Goal: Task Accomplishment & Management: Complete application form

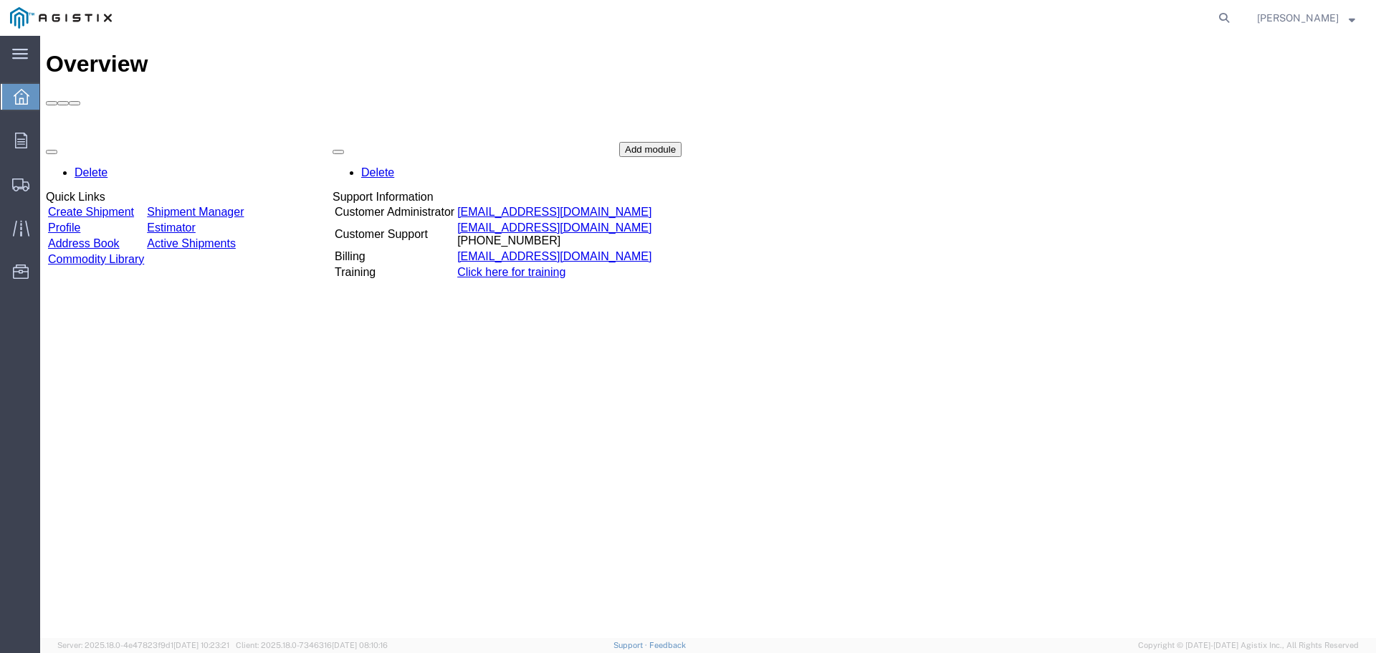
click at [118, 206] on link "Create Shipment" at bounding box center [91, 212] width 86 height 12
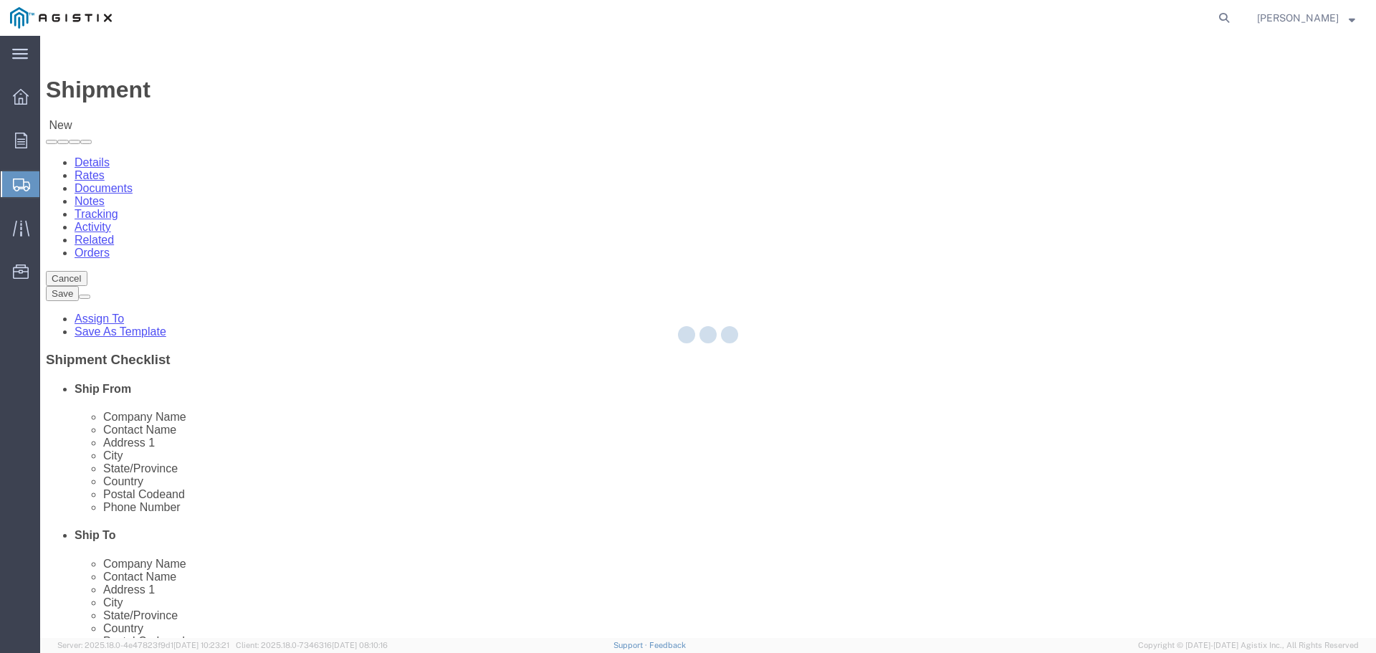
select select
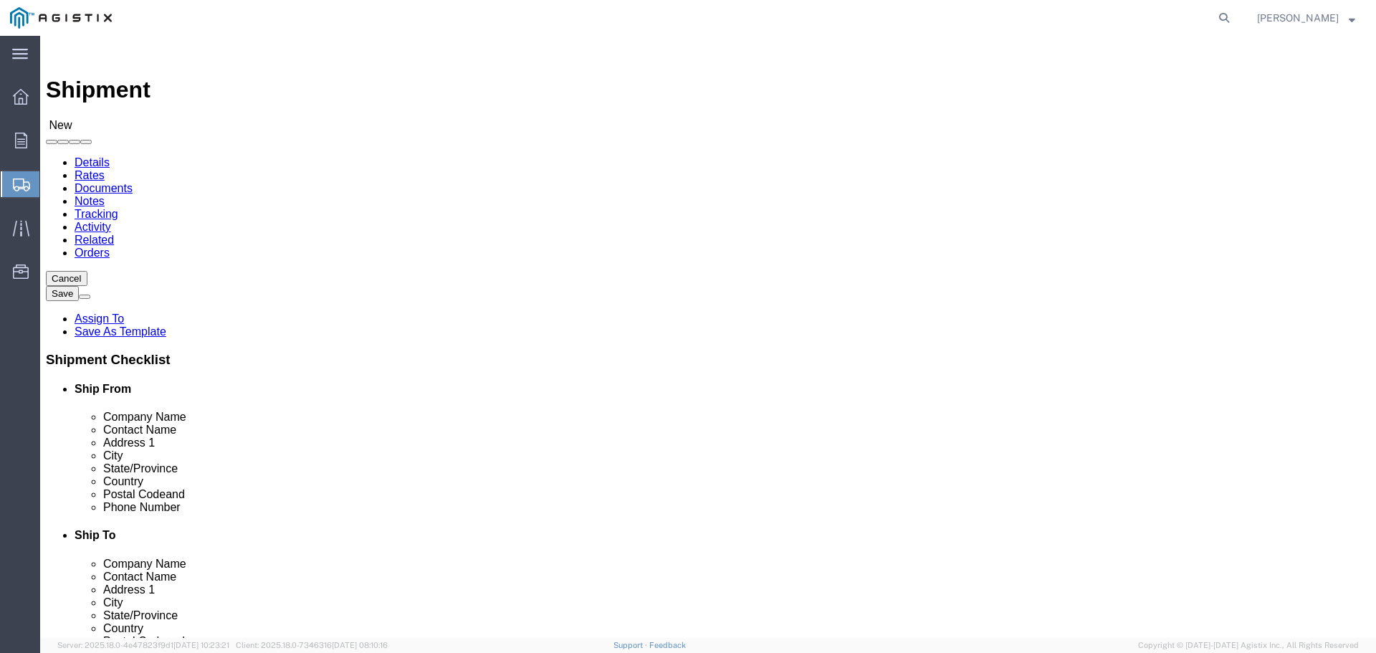
click select "Select Armorcast Products Co PG&E"
select select "9596"
click select "Select Armorcast Products Co PG&E"
select select "PURCHORD"
select select
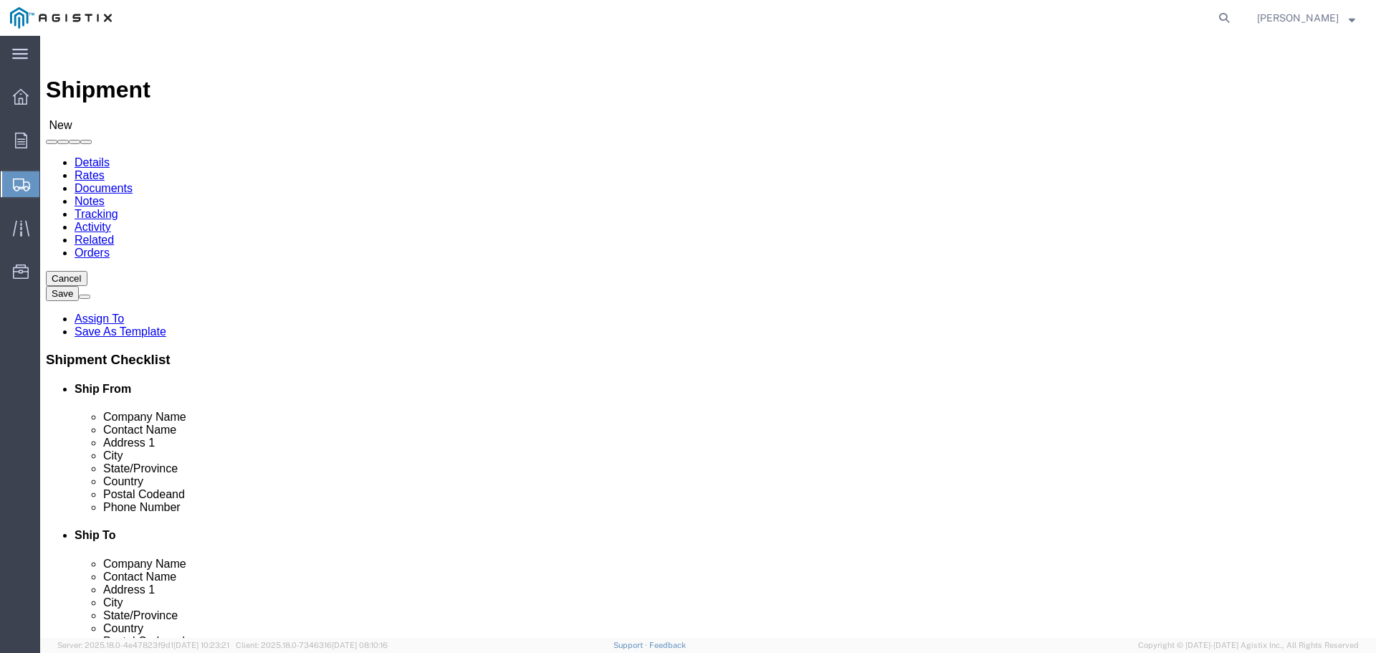
select select
click select "Select All Others [GEOGRAPHIC_DATA] [GEOGRAPHIC_DATA] [GEOGRAPHIC_DATA] [GEOGRA…"
select select "23082"
click select "Select All Others [GEOGRAPHIC_DATA] [GEOGRAPHIC_DATA] [GEOGRAPHIC_DATA] [GEOGRA…"
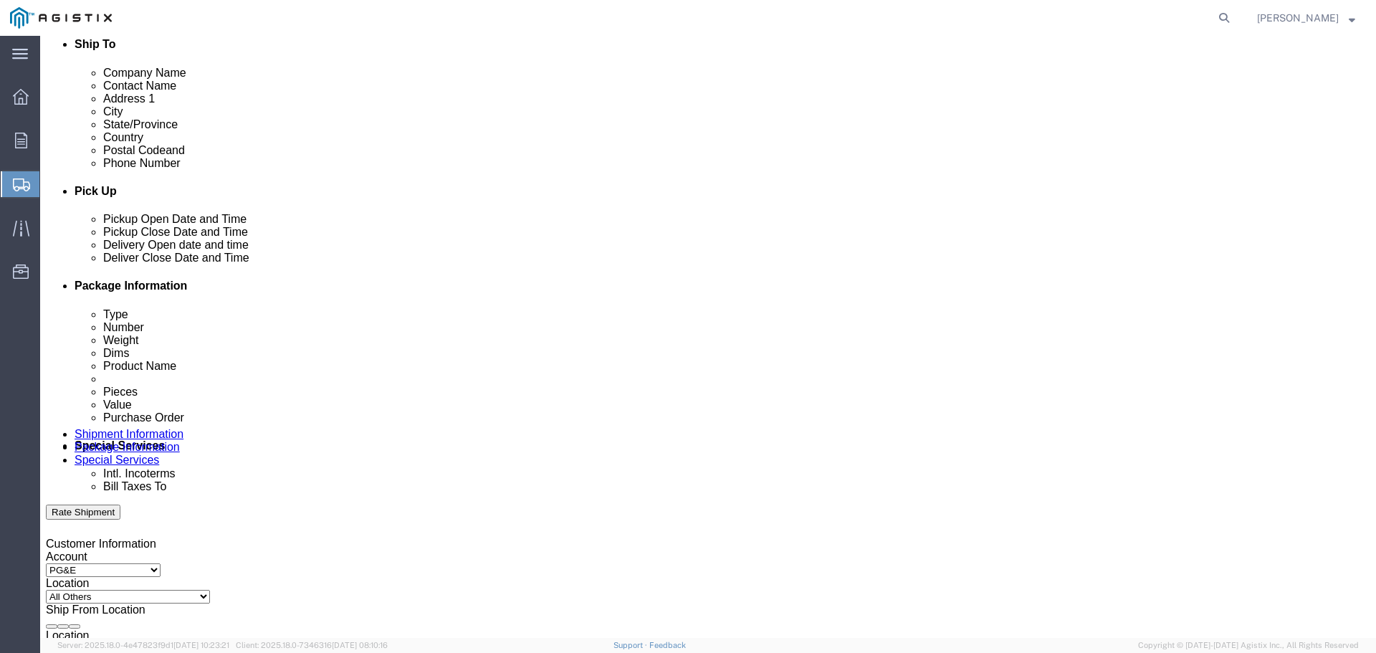
scroll to position [573, 0]
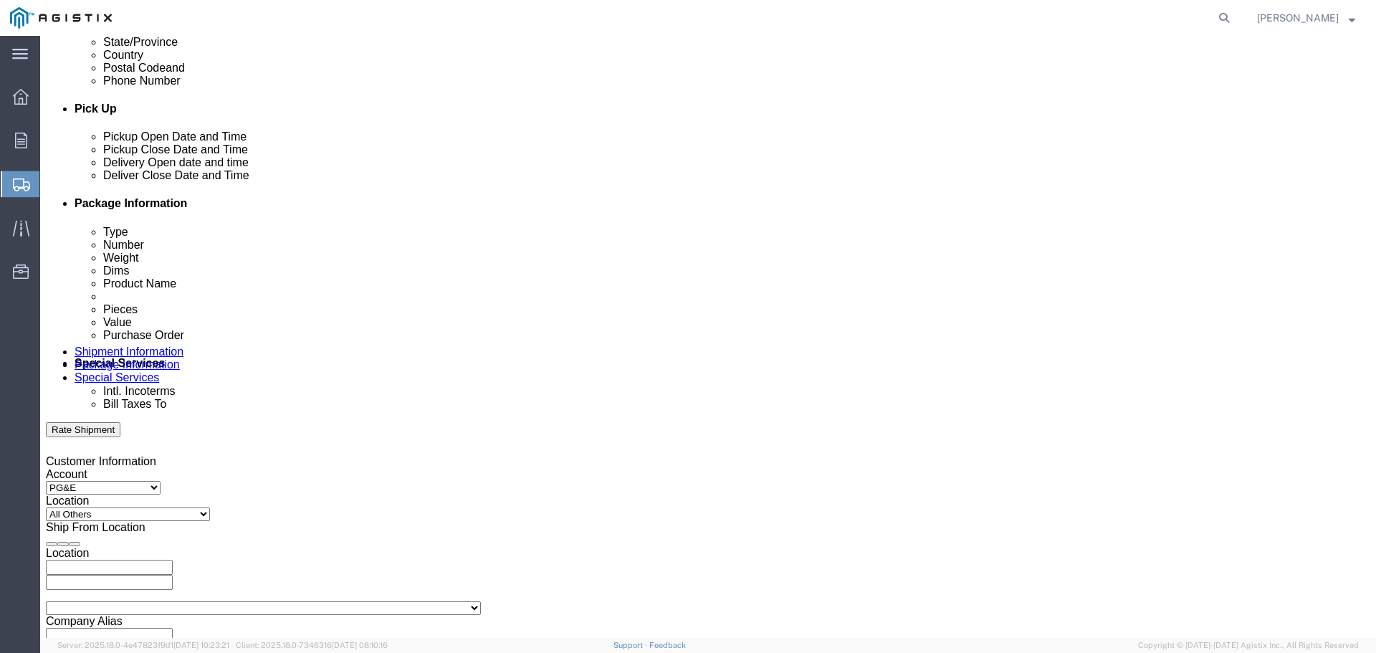
click div "Pickup Date and Time"
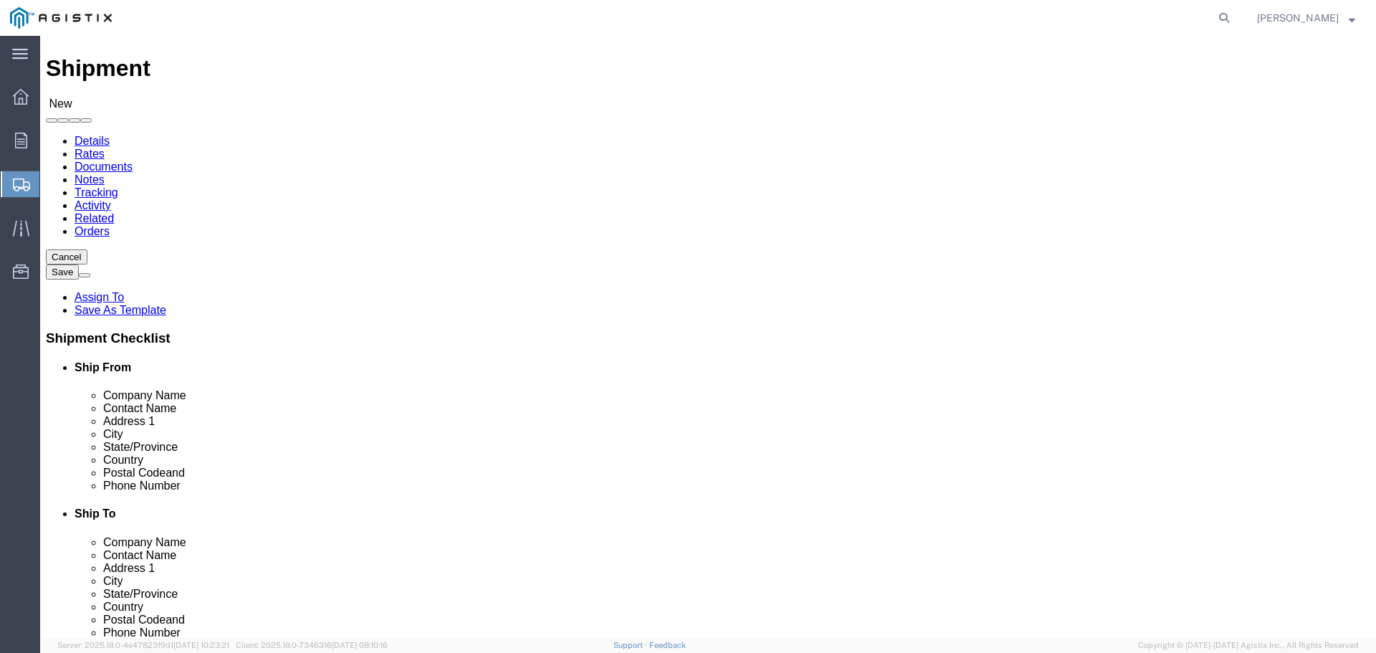
scroll to position [0, 0]
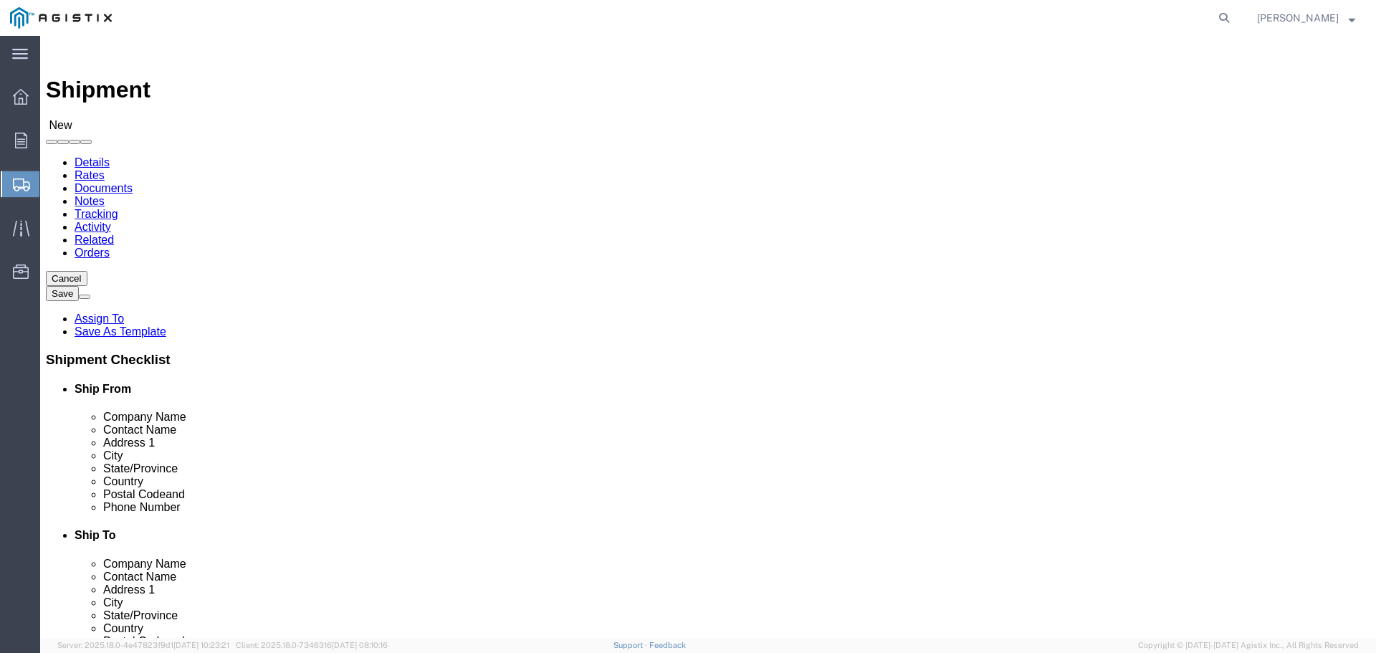
click div "Shipment Information Package Information Special Services"
